Goal: Register for event/course

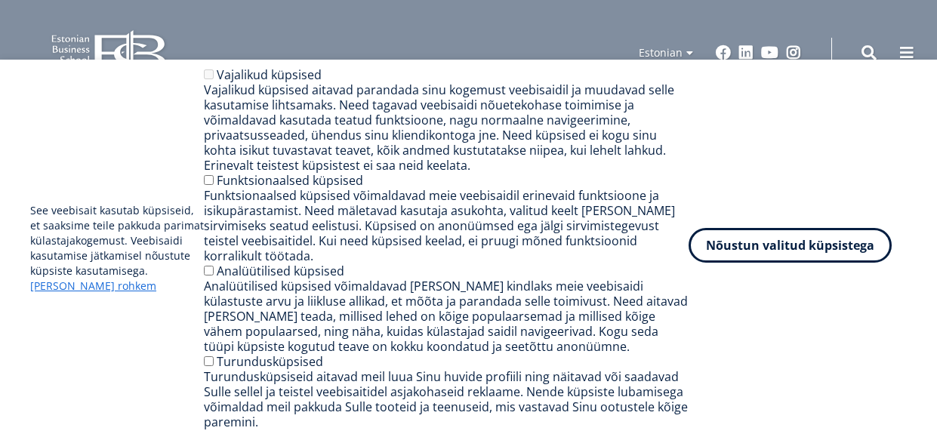
click at [814, 258] on button "Nõustun valitud küpsistega" at bounding box center [790, 245] width 203 height 35
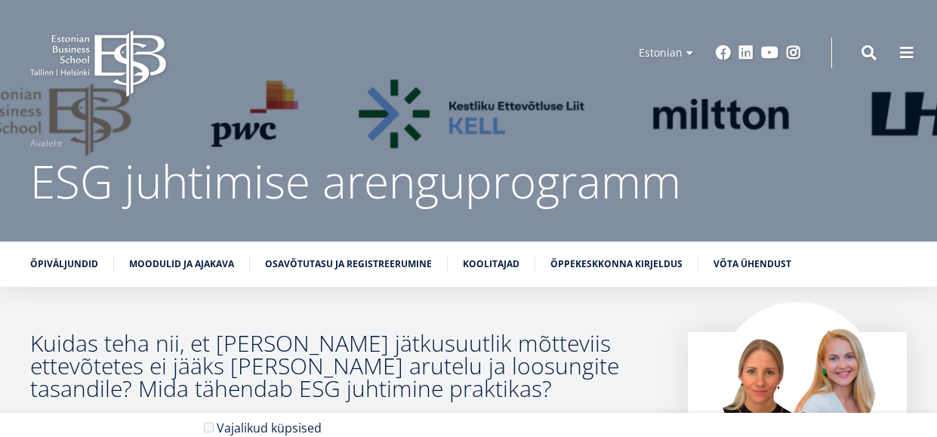
scroll to position [383, 0]
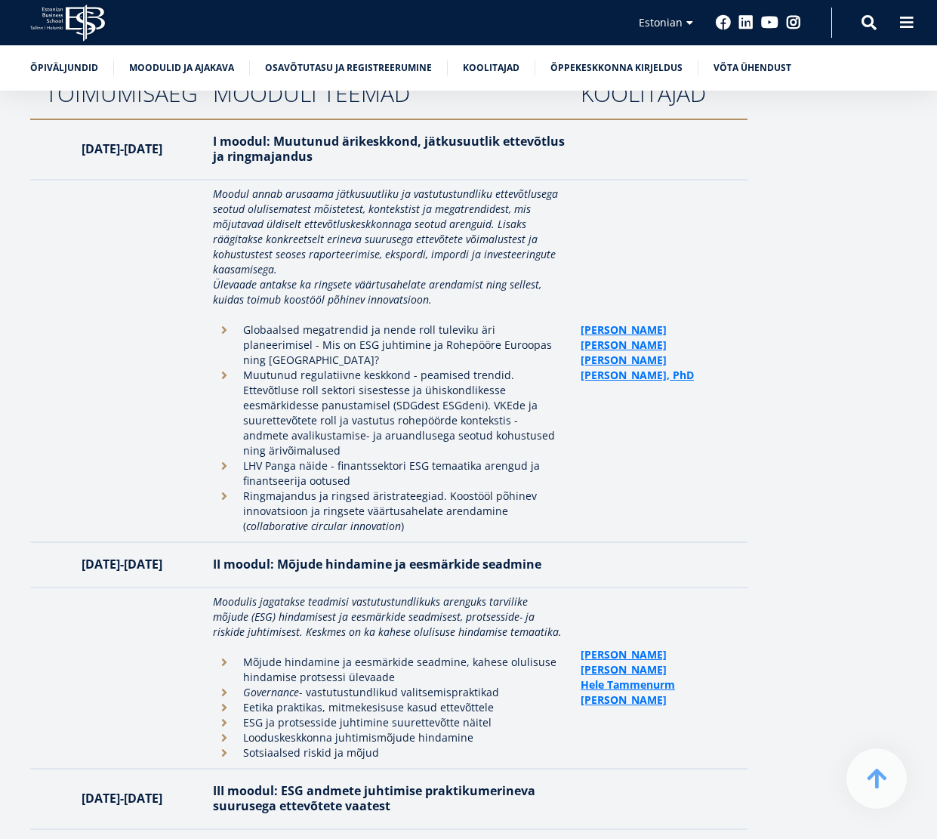
scroll to position [2201, 0]
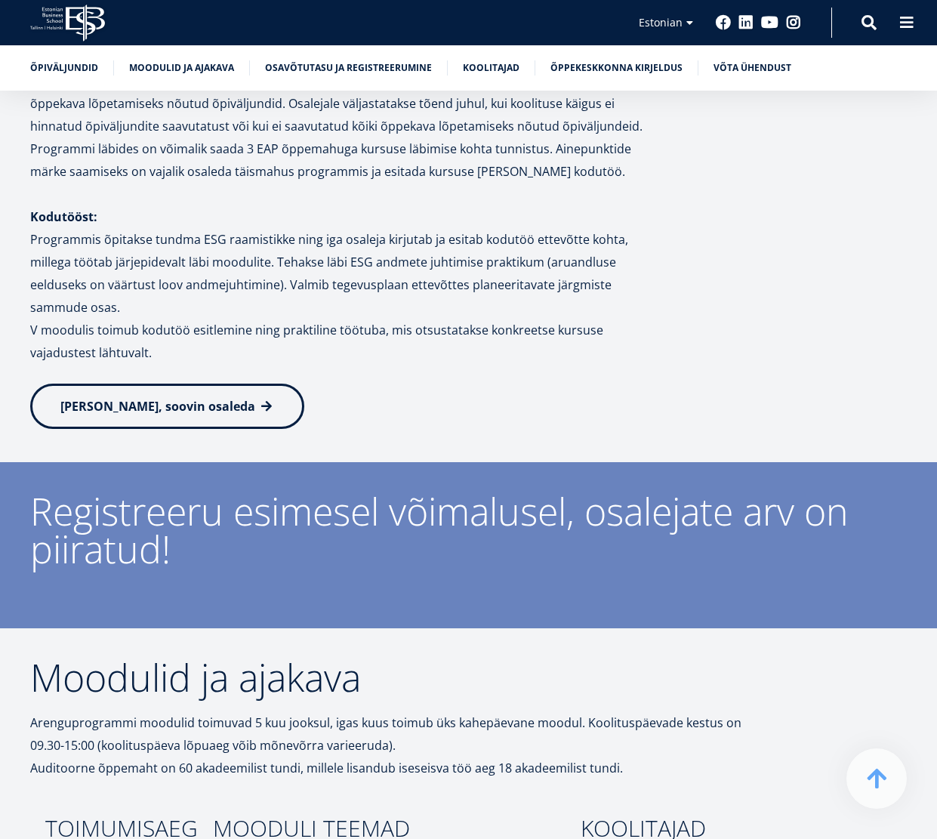
click at [154, 398] on span "[PERSON_NAME], soovin osaleda" at bounding box center [157, 406] width 195 height 17
